Goal: Navigation & Orientation: Find specific page/section

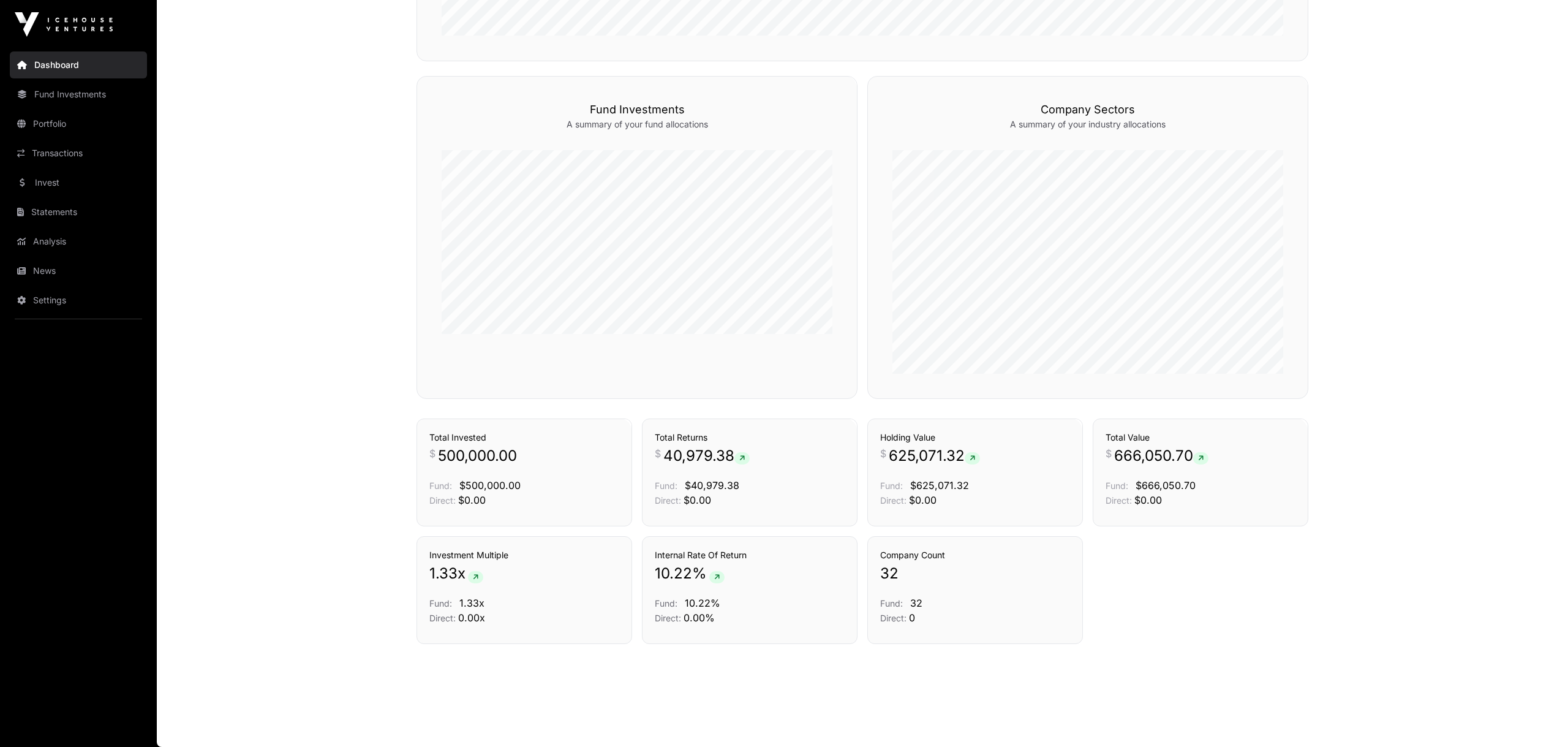
scroll to position [542, 0]
click at [812, 434] on link "Transactions" at bounding box center [819, 434] width 51 height 12
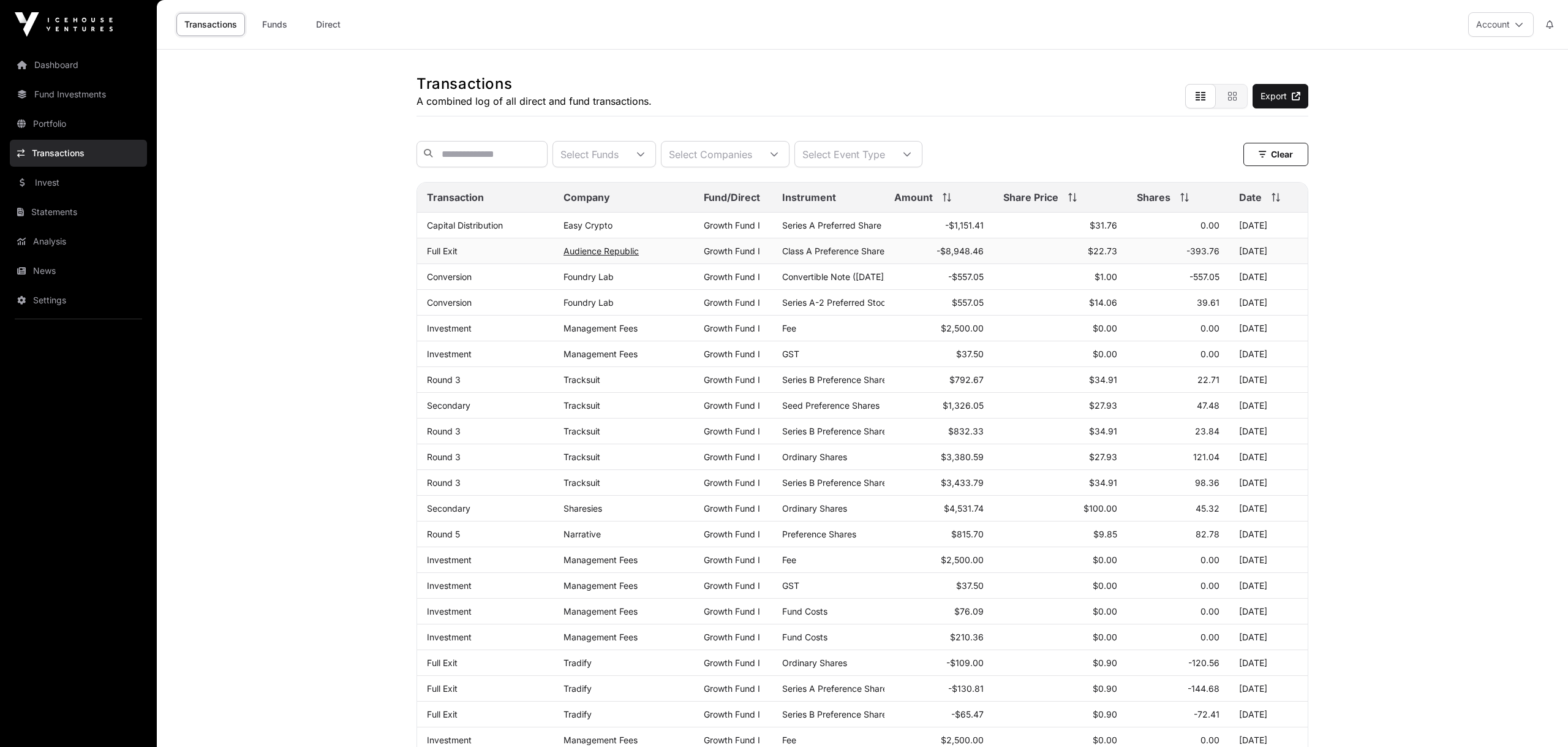
click at [611, 254] on link "Audience Republic" at bounding box center [601, 251] width 75 height 10
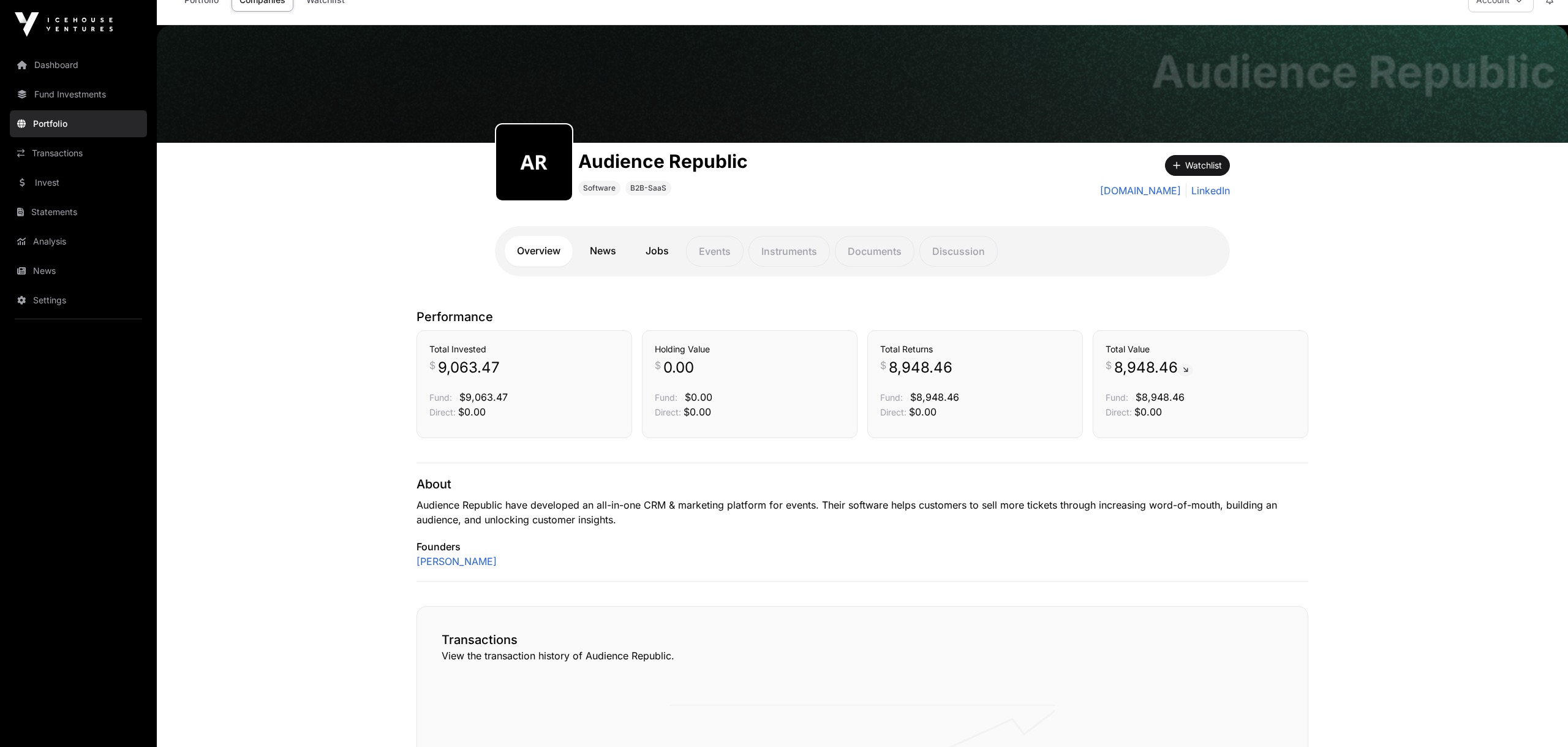
scroll to position [19, 0]
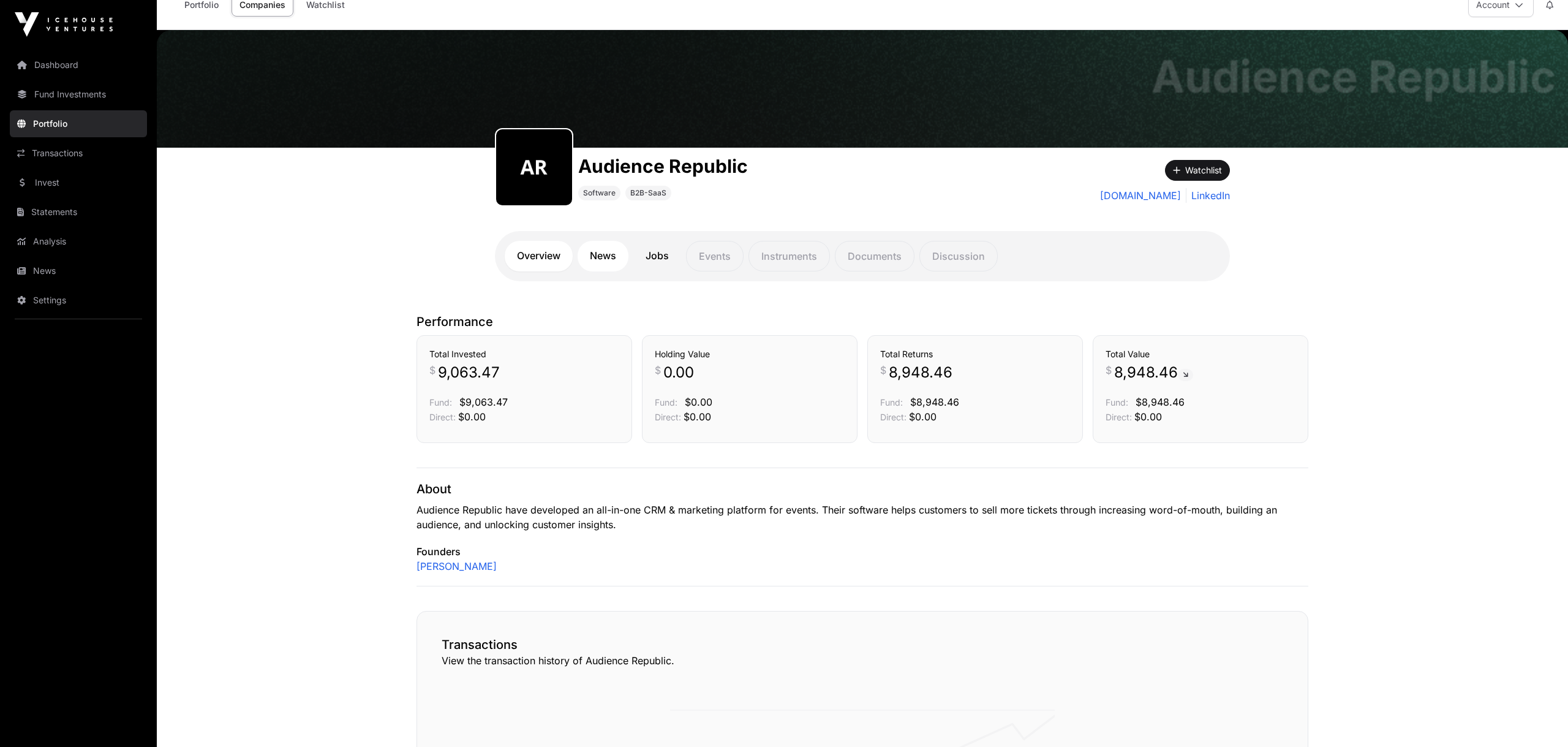
click at [604, 256] on link "News" at bounding box center [603, 256] width 51 height 30
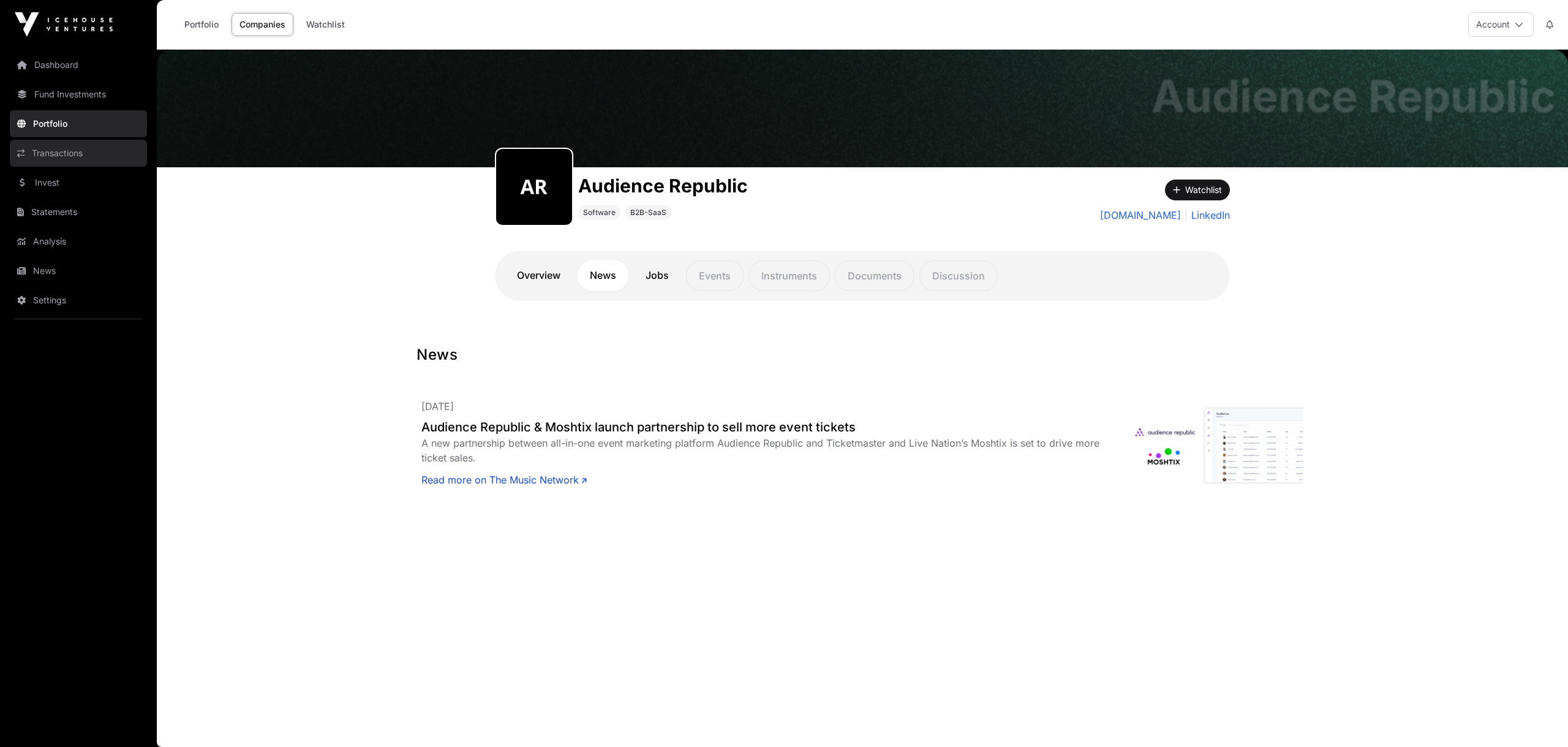
click at [65, 148] on link "Transactions" at bounding box center [78, 153] width 137 height 27
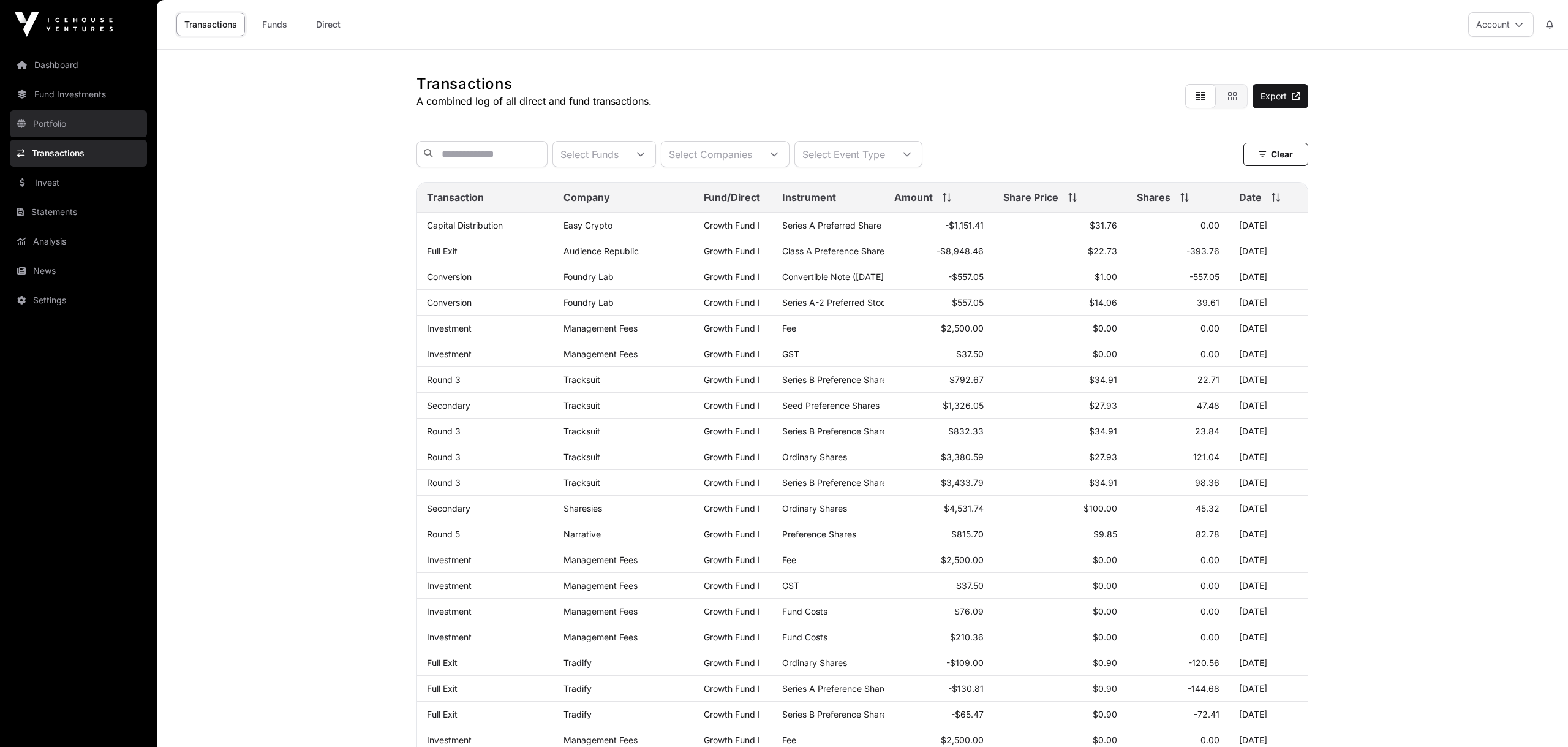
click at [71, 120] on link "Portfolio" at bounding box center [78, 124] width 137 height 27
